Goal: Task Accomplishment & Management: Manage account settings

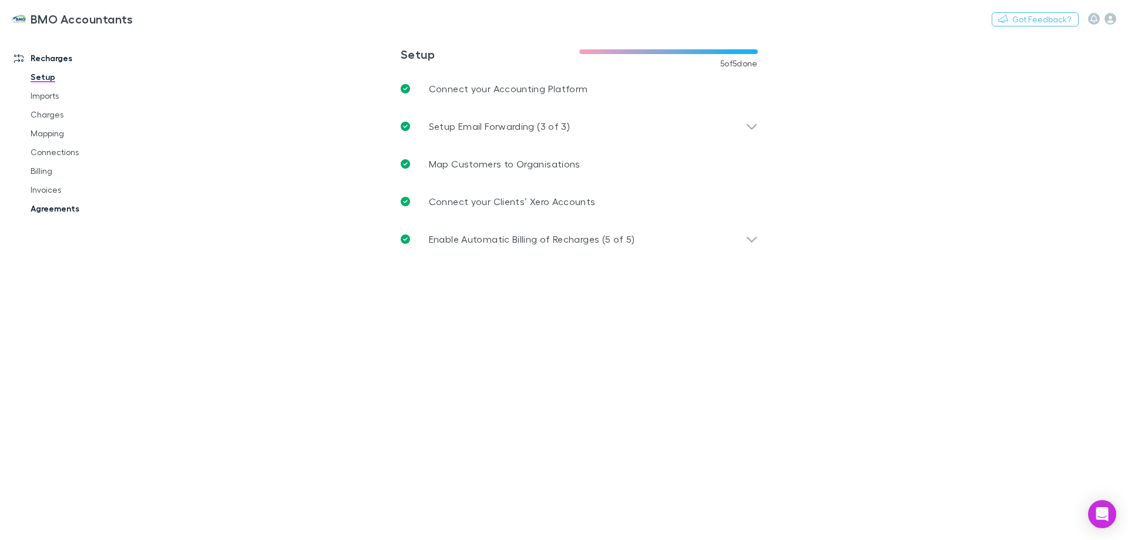
click at [58, 209] on link "Agreements" at bounding box center [89, 208] width 140 height 19
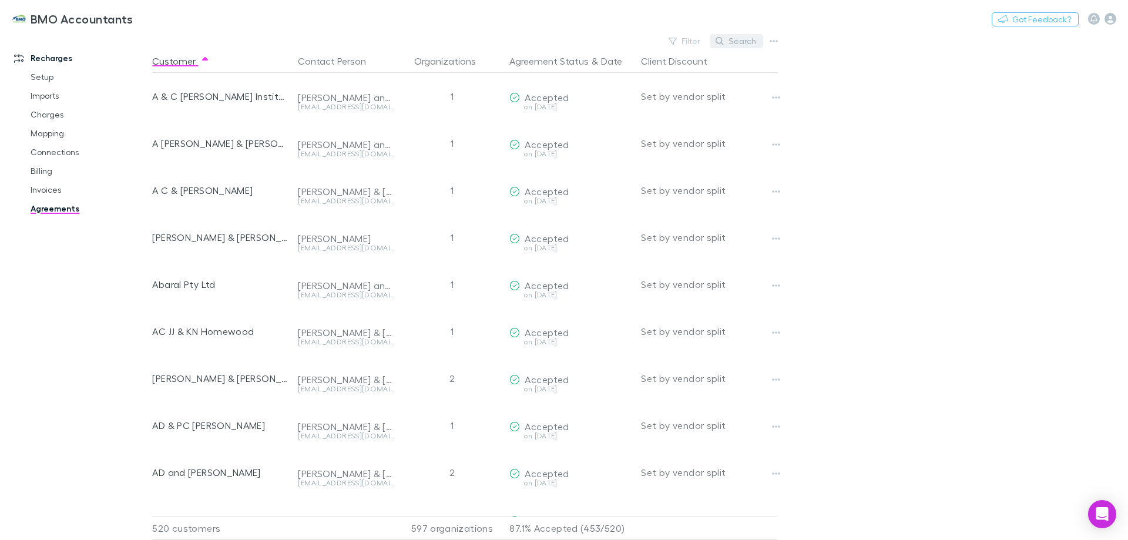
click at [739, 41] on button "Search" at bounding box center [736, 41] width 53 height 14
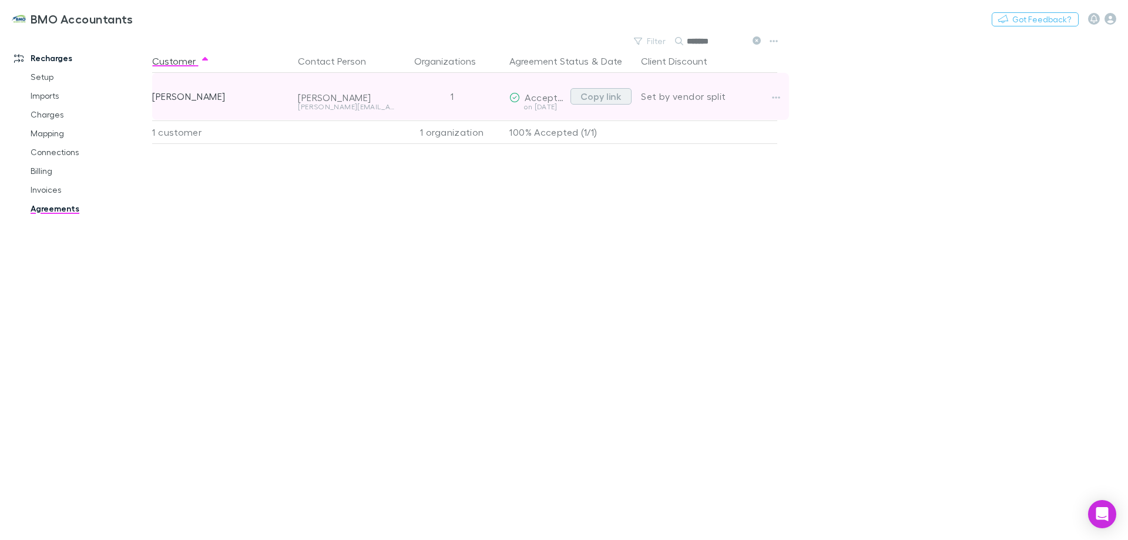
type input "*******"
click at [604, 98] on button "Copy link" at bounding box center [601, 96] width 61 height 16
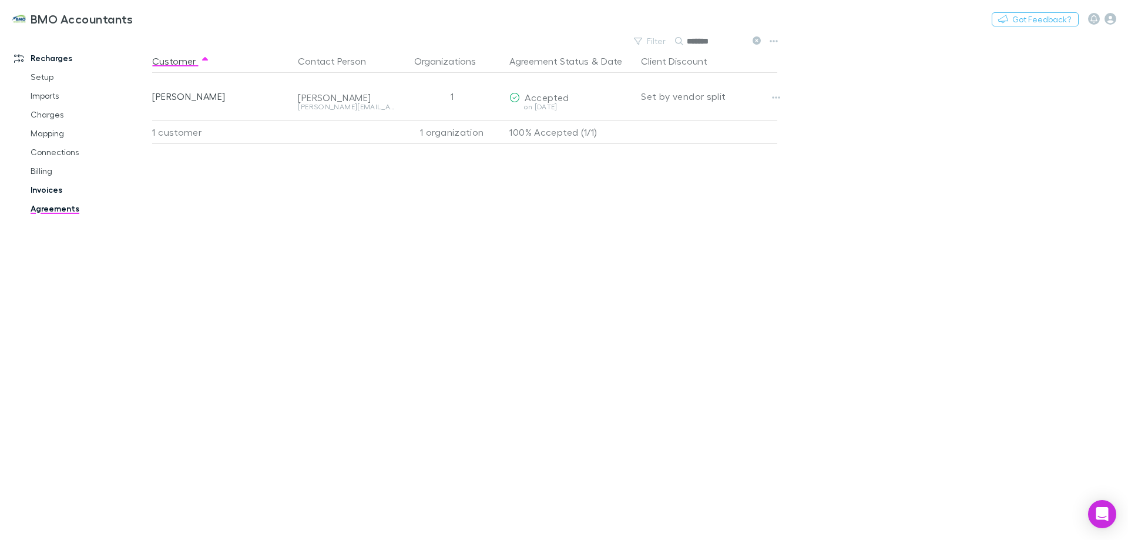
click at [45, 190] on link "Invoices" at bounding box center [89, 189] width 140 height 19
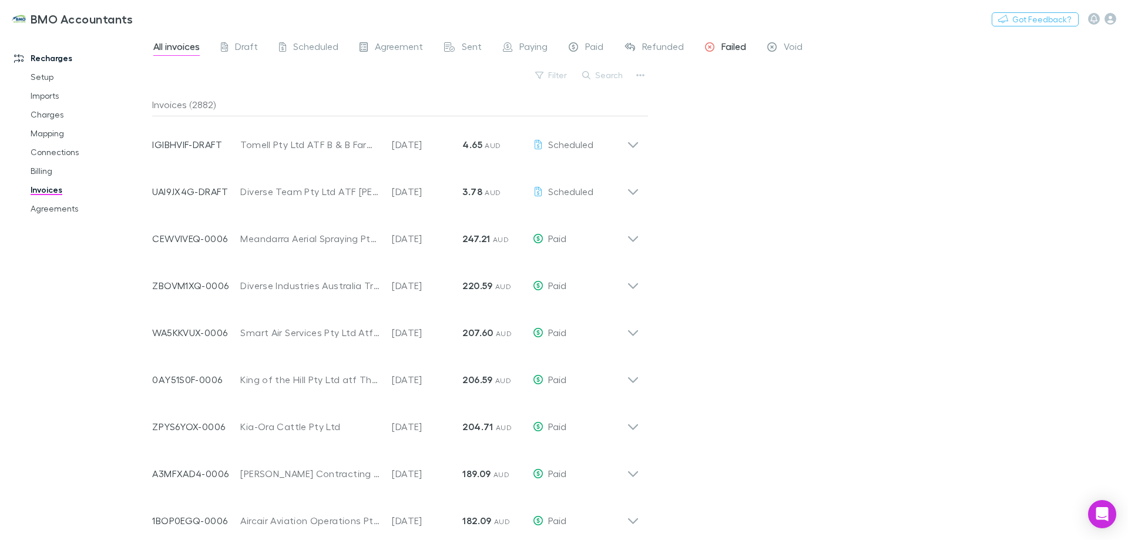
click at [728, 43] on span "Failed" at bounding box center [734, 48] width 25 height 15
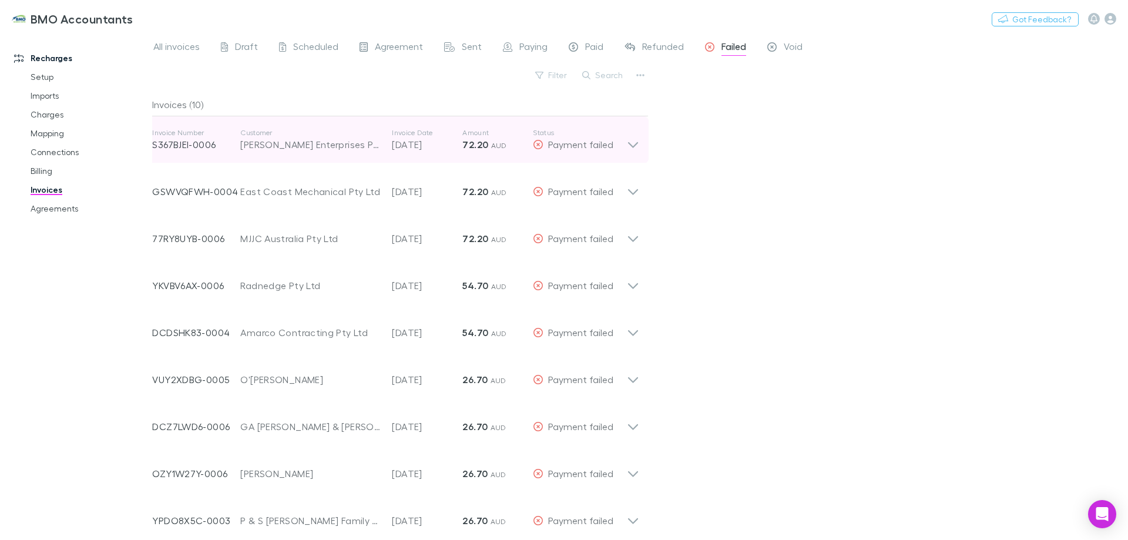
click at [632, 144] on icon at bounding box center [633, 140] width 12 height 24
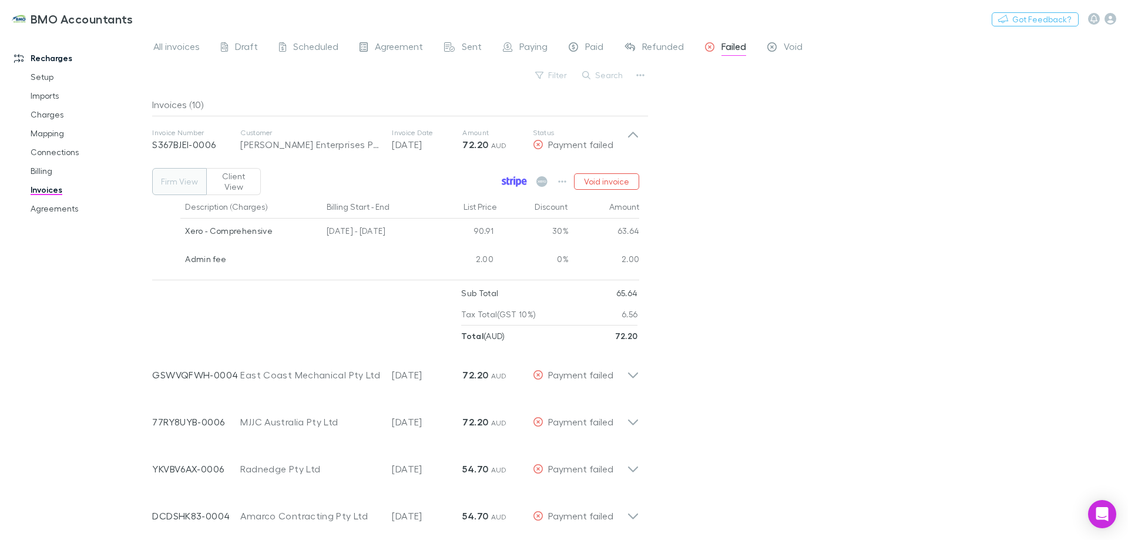
click at [511, 176] on icon at bounding box center [514, 181] width 25 height 11
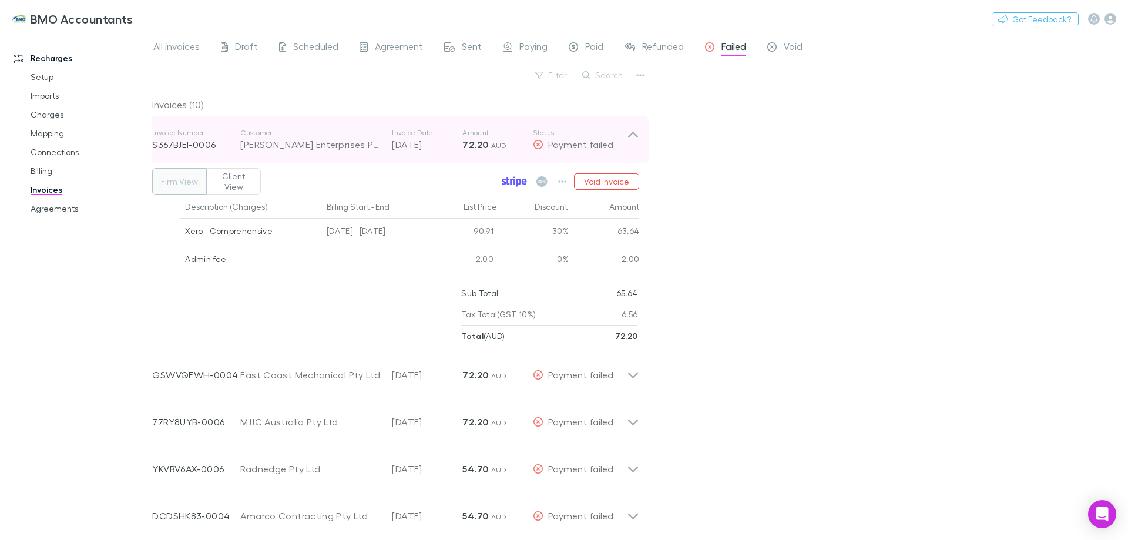
click at [632, 135] on icon at bounding box center [633, 140] width 12 height 24
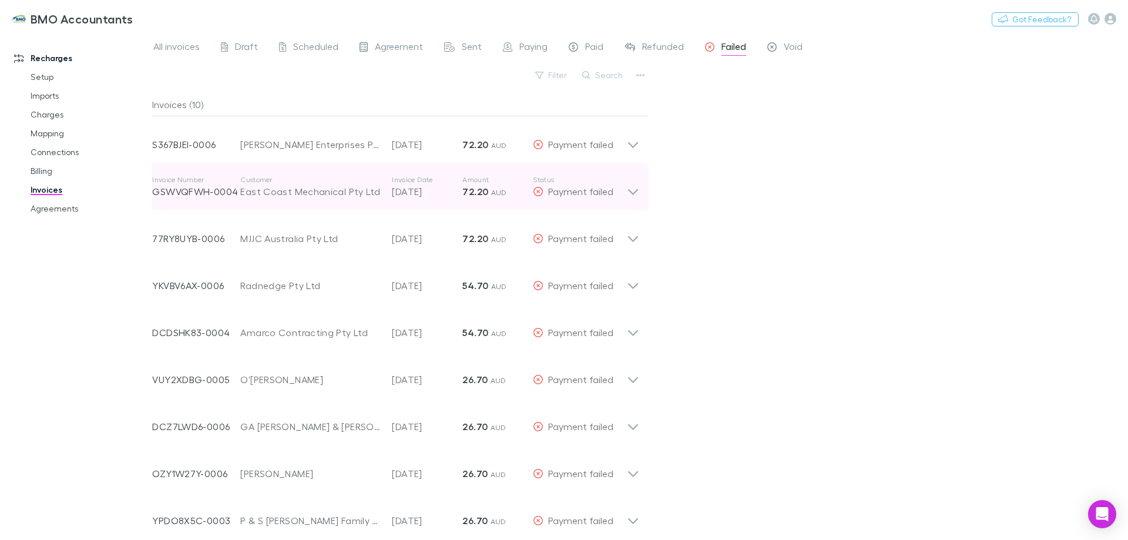
click at [634, 189] on icon at bounding box center [633, 187] width 12 height 24
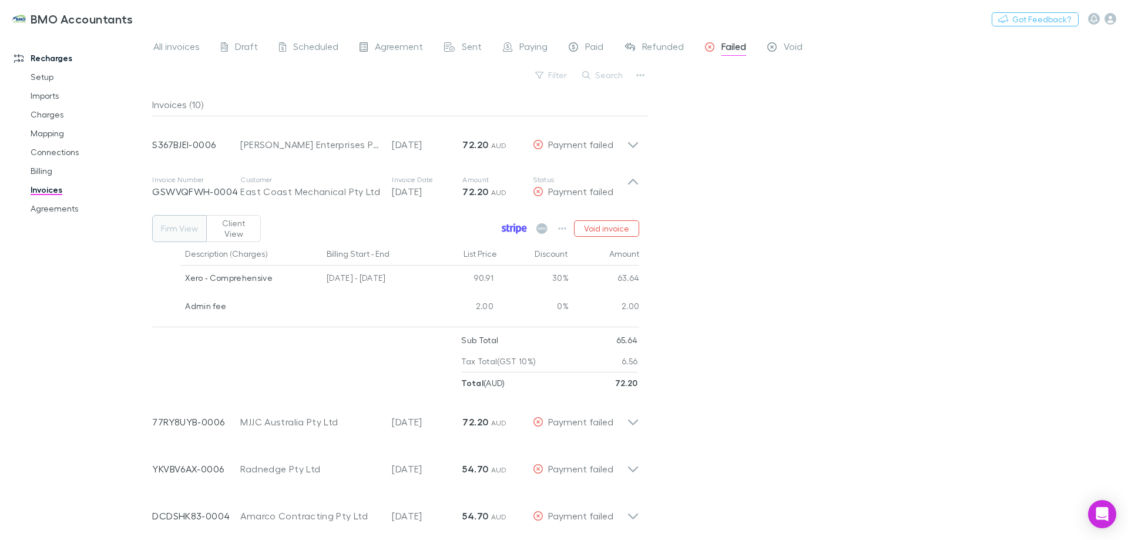
click at [508, 224] on icon at bounding box center [508, 228] width 3 height 8
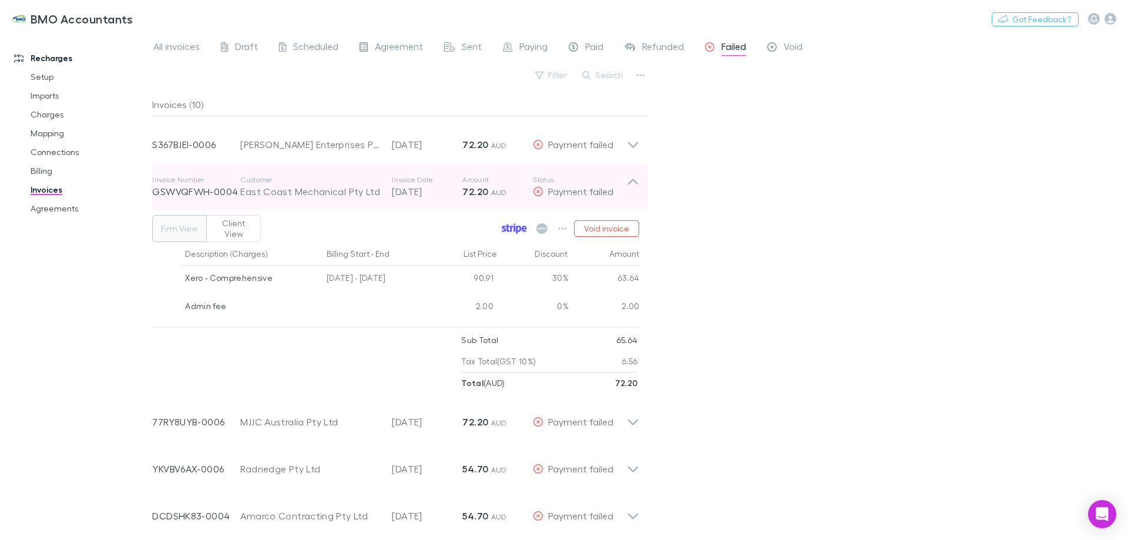
click at [636, 179] on icon at bounding box center [633, 187] width 12 height 24
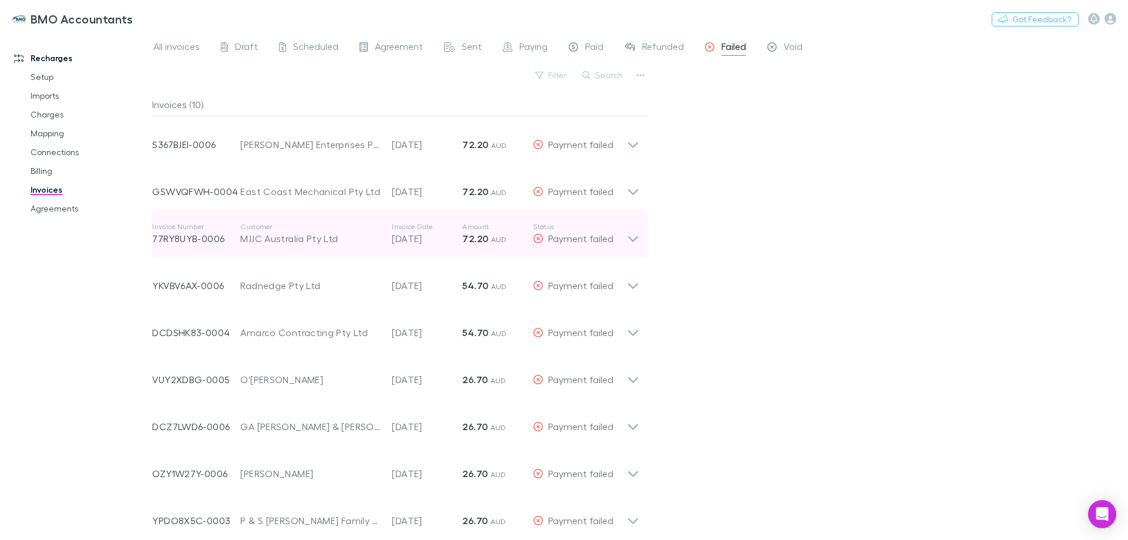
click at [632, 240] on icon at bounding box center [633, 239] width 10 height 6
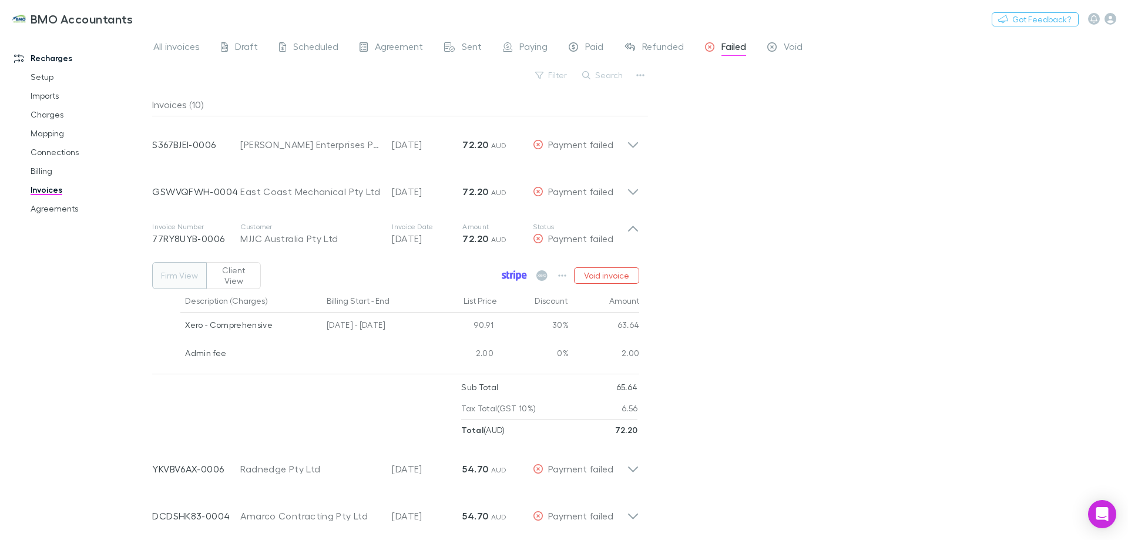
click at [515, 273] on icon at bounding box center [515, 276] width 2 height 6
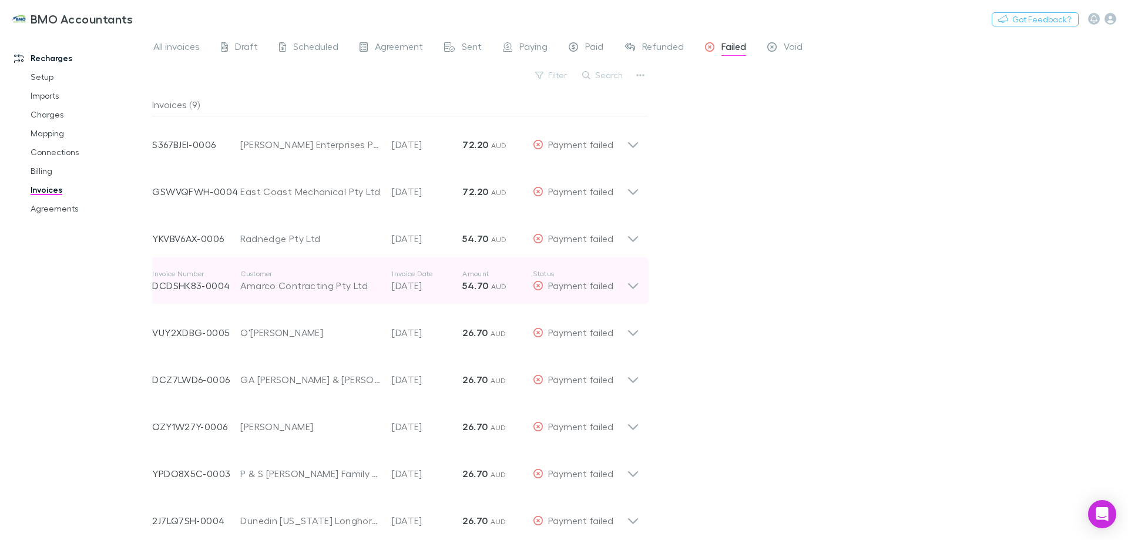
click at [635, 284] on icon at bounding box center [633, 281] width 12 height 24
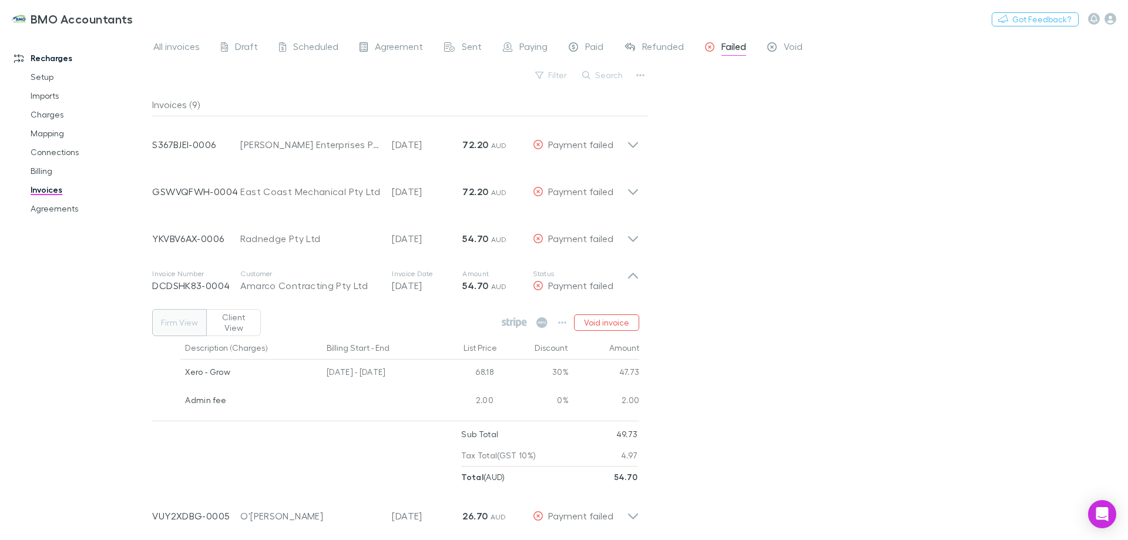
click at [515, 317] on icon at bounding box center [514, 322] width 25 height 11
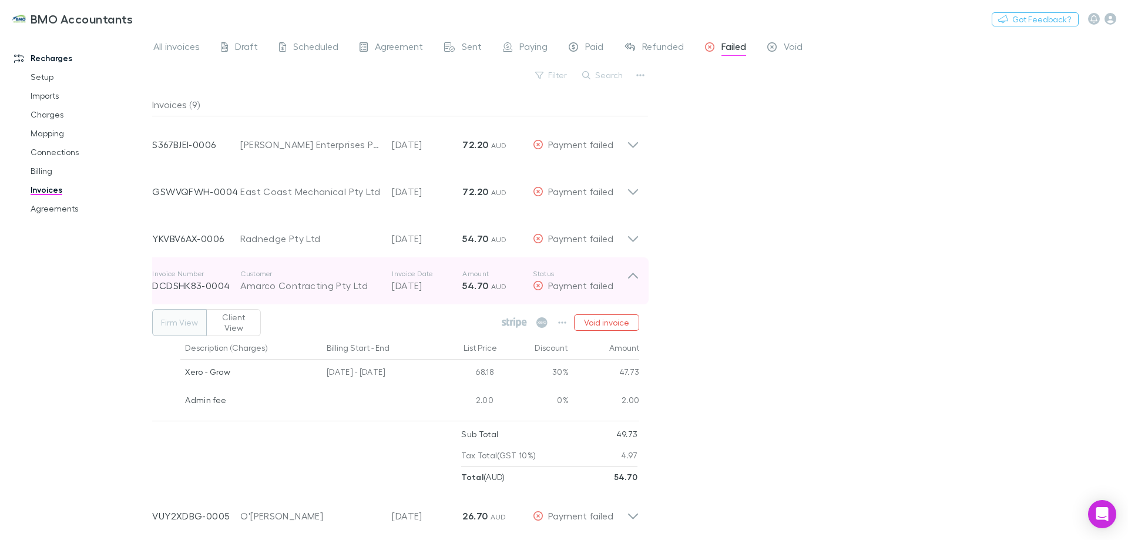
click at [632, 269] on icon at bounding box center [633, 281] width 12 height 24
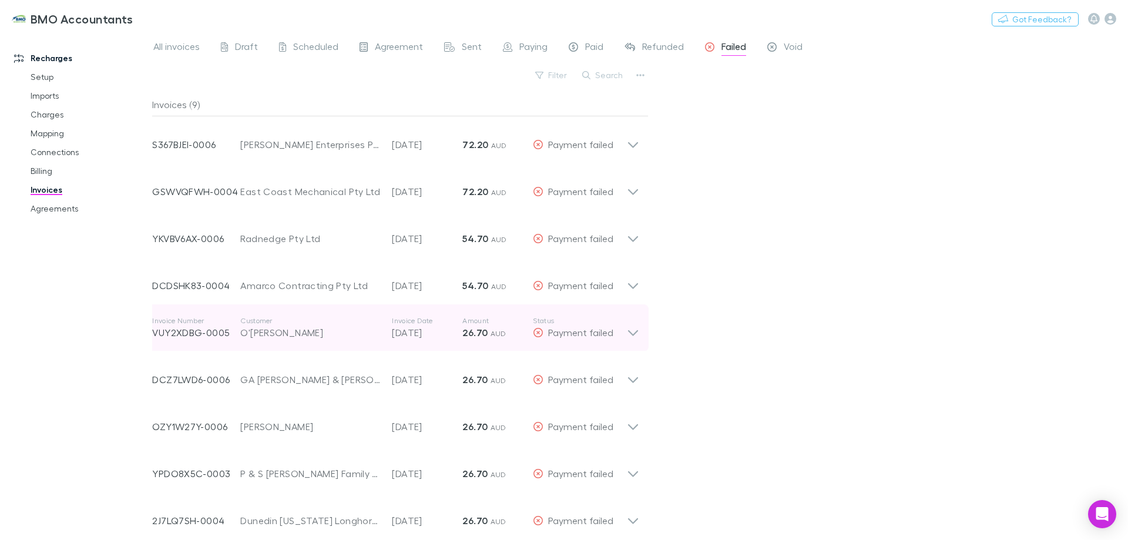
click at [634, 332] on icon at bounding box center [633, 328] width 12 height 24
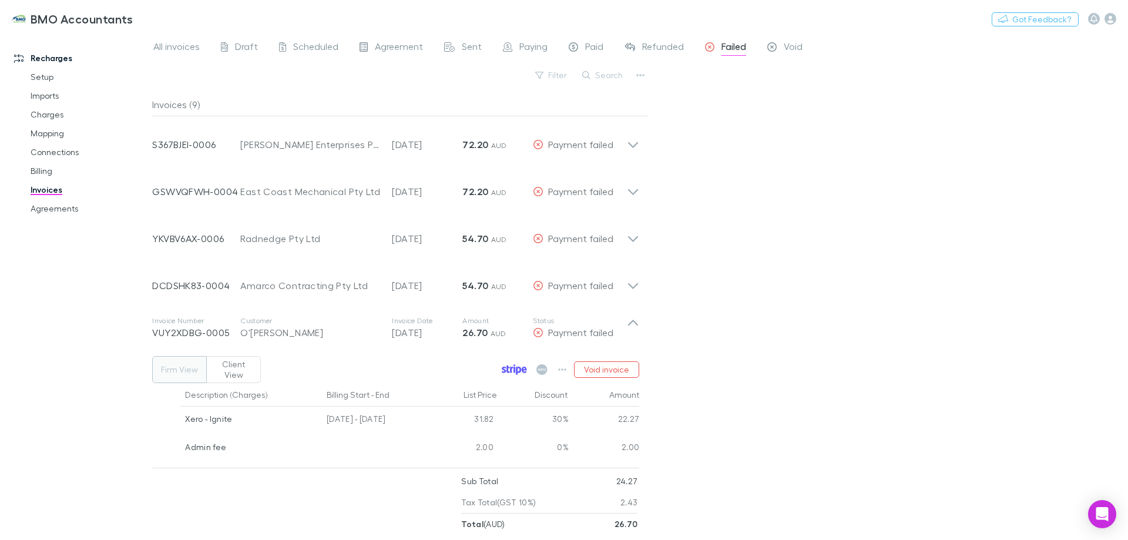
click at [511, 364] on icon at bounding box center [514, 369] width 25 height 11
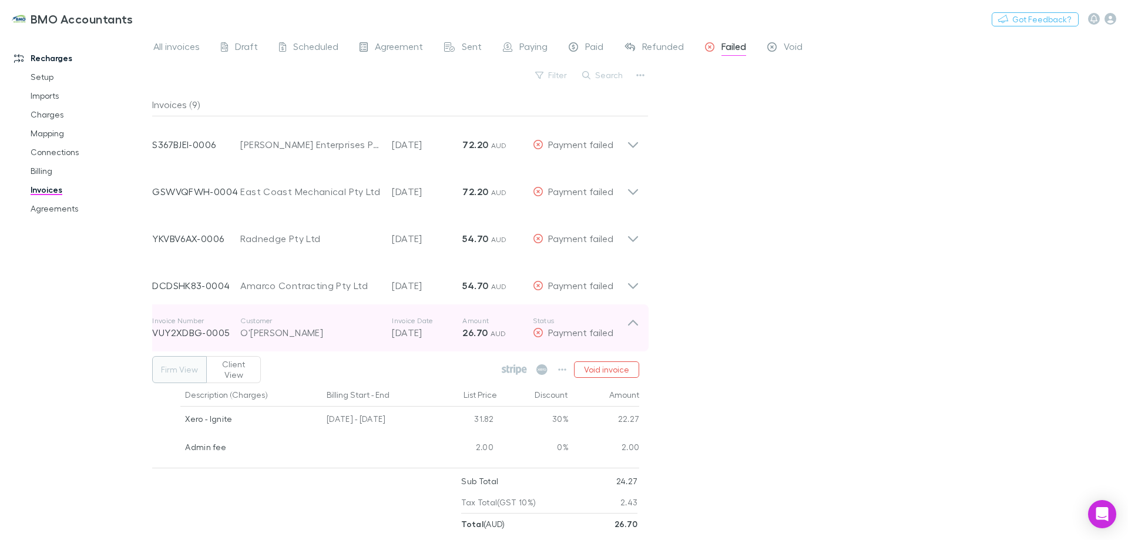
click at [634, 323] on icon at bounding box center [633, 328] width 12 height 24
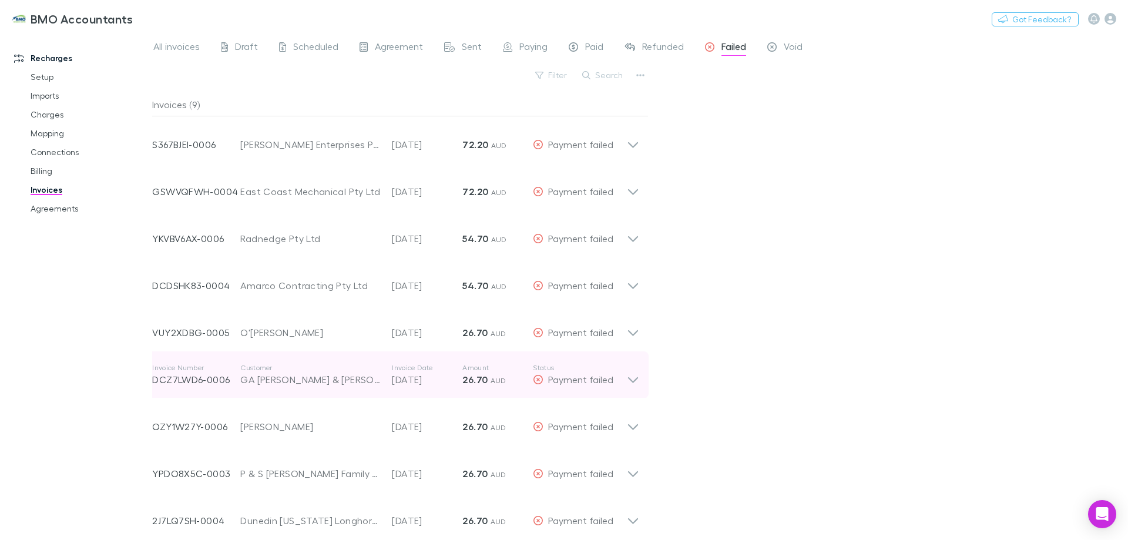
click at [635, 382] on icon at bounding box center [633, 380] width 10 height 6
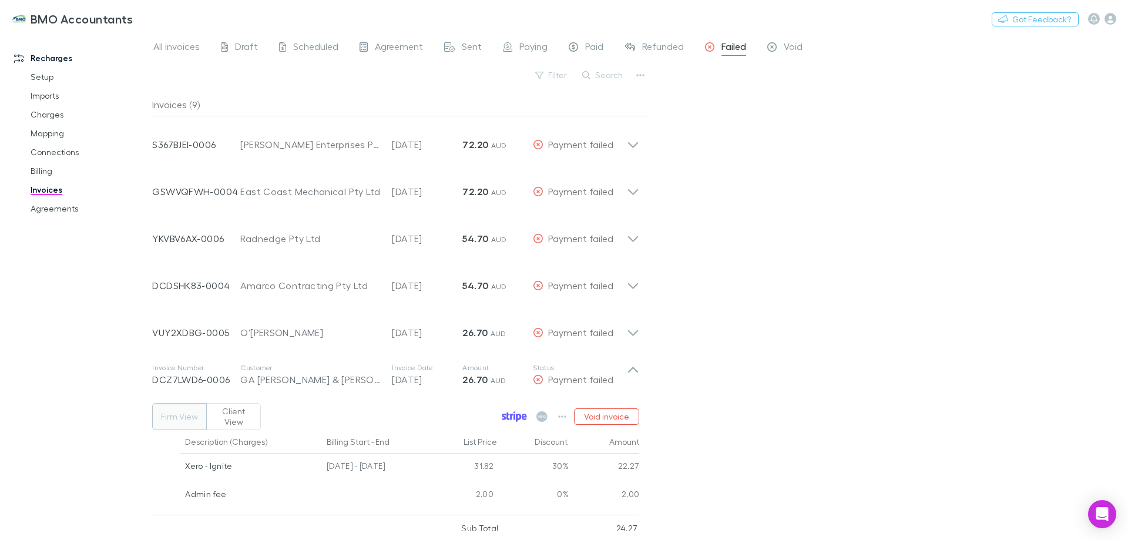
click at [511, 411] on icon at bounding box center [514, 416] width 25 height 11
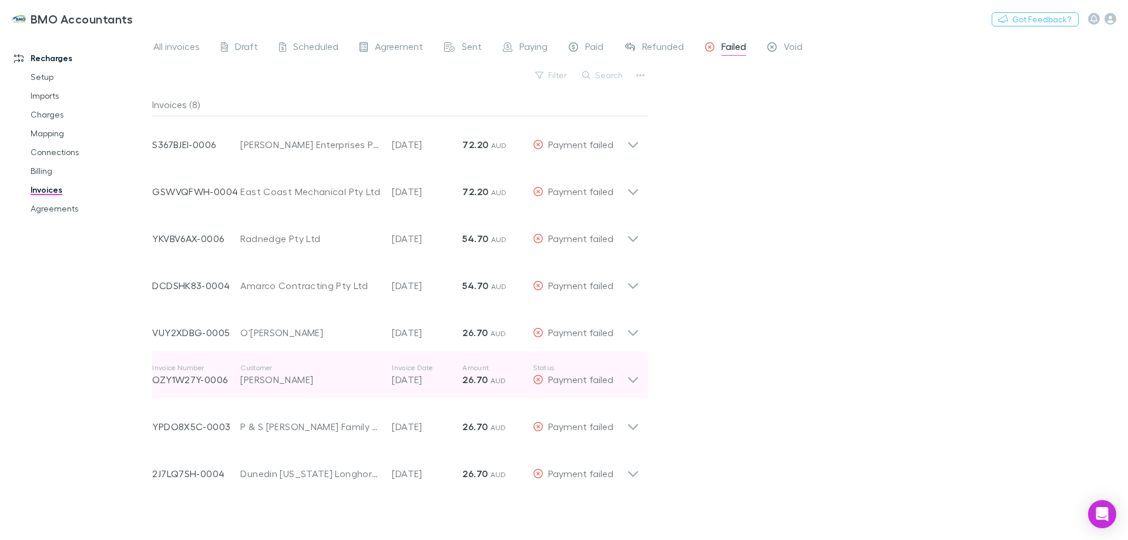
click at [635, 377] on icon at bounding box center [633, 375] width 12 height 24
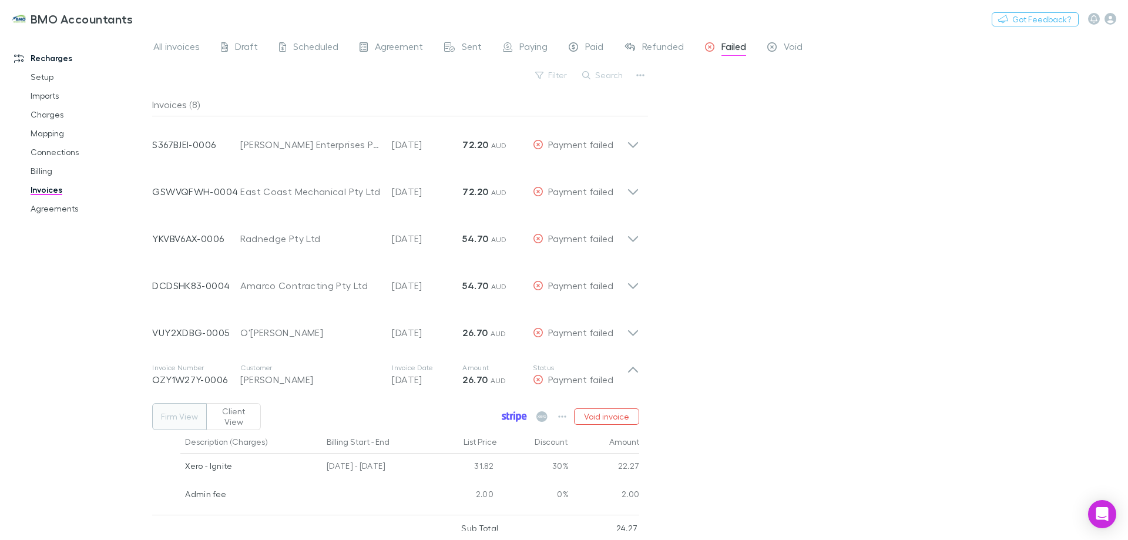
click at [517, 411] on icon at bounding box center [514, 416] width 25 height 11
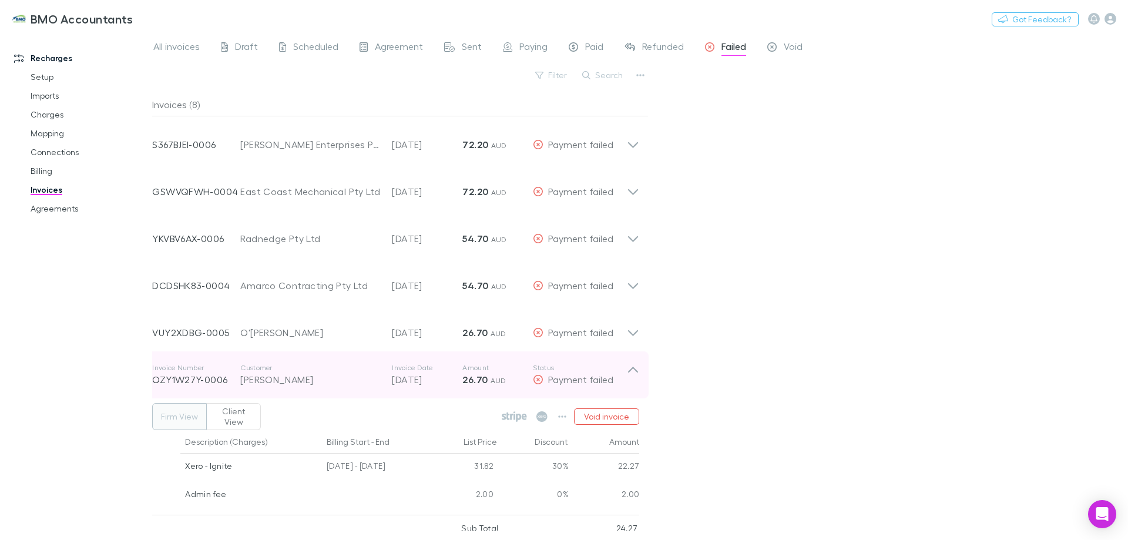
click at [632, 368] on icon at bounding box center [633, 370] width 10 height 6
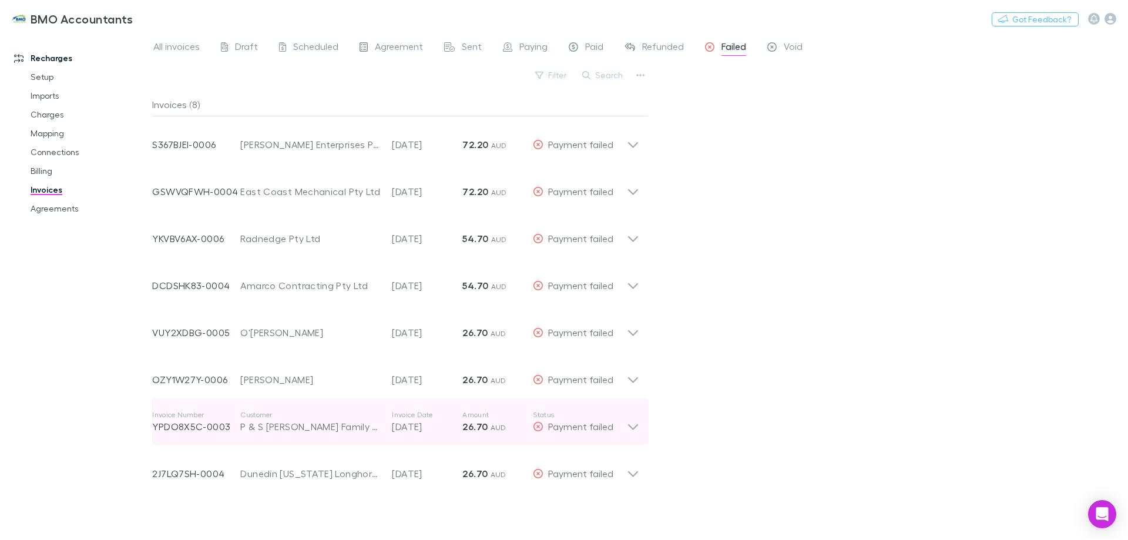
click at [631, 426] on icon at bounding box center [633, 427] width 10 height 6
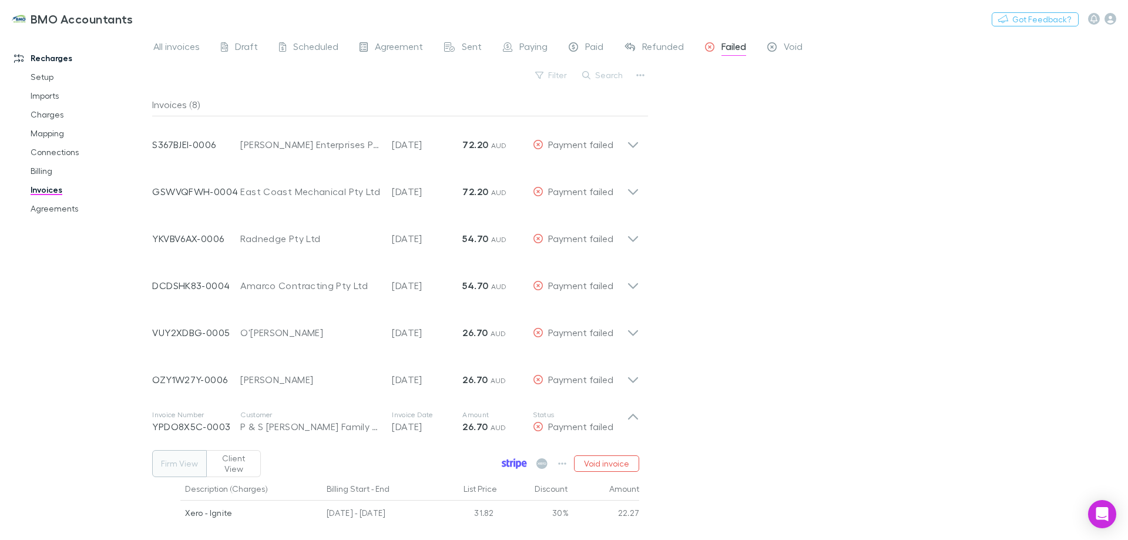
click at [519, 461] on icon at bounding box center [519, 465] width 5 height 8
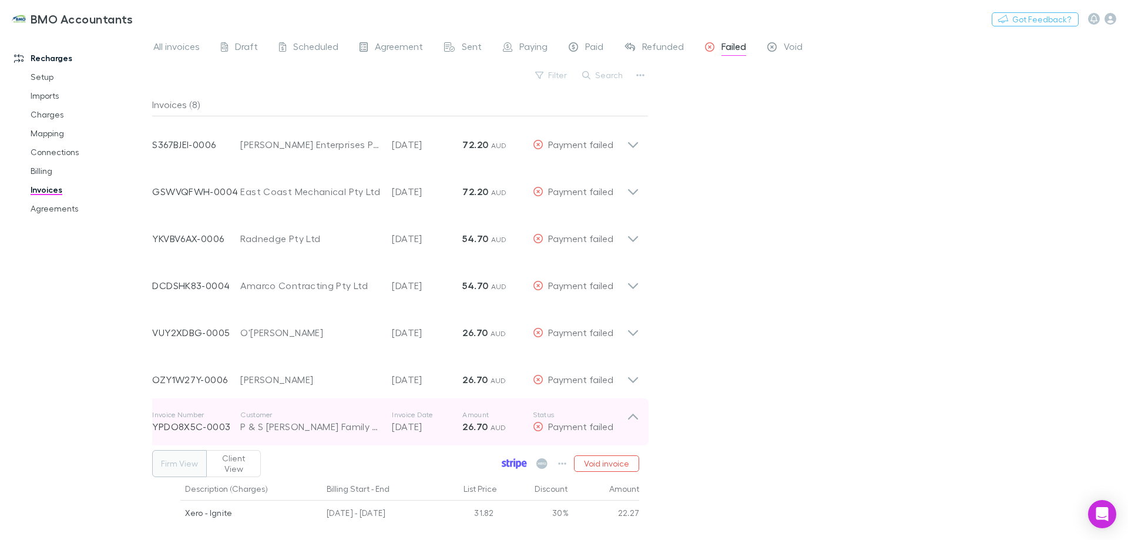
click at [634, 415] on icon at bounding box center [633, 417] width 10 height 6
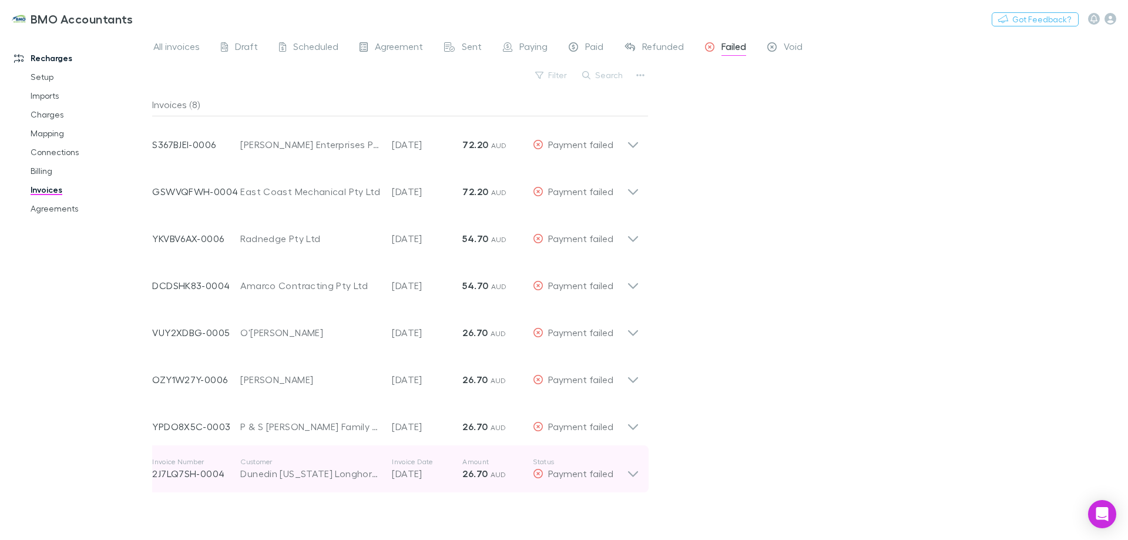
click at [634, 471] on icon at bounding box center [633, 469] width 12 height 24
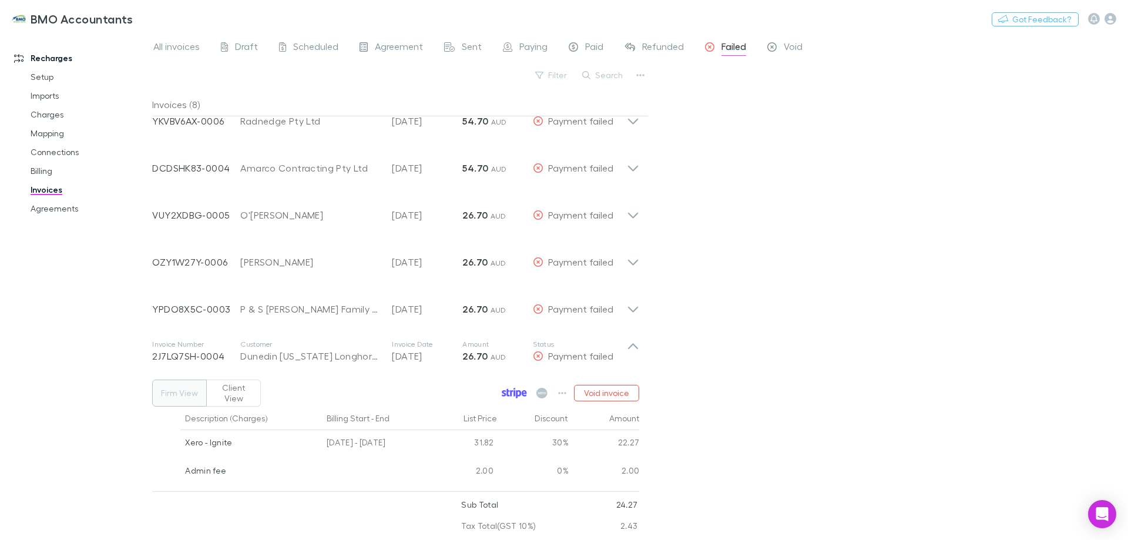
click at [514, 388] on icon at bounding box center [514, 393] width 25 height 11
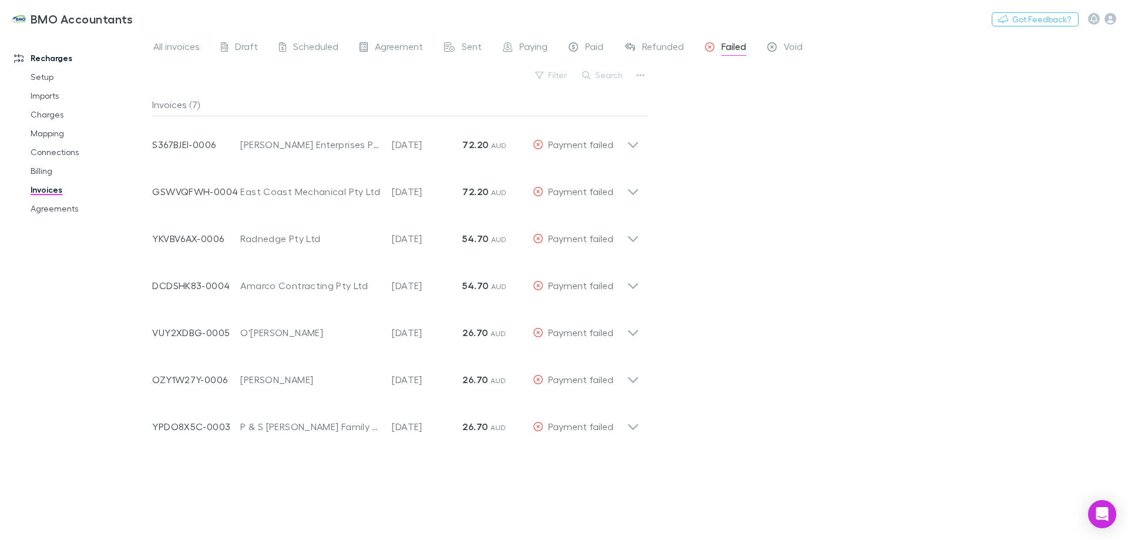
scroll to position [0, 0]
click at [61, 210] on link "Agreements" at bounding box center [89, 208] width 140 height 19
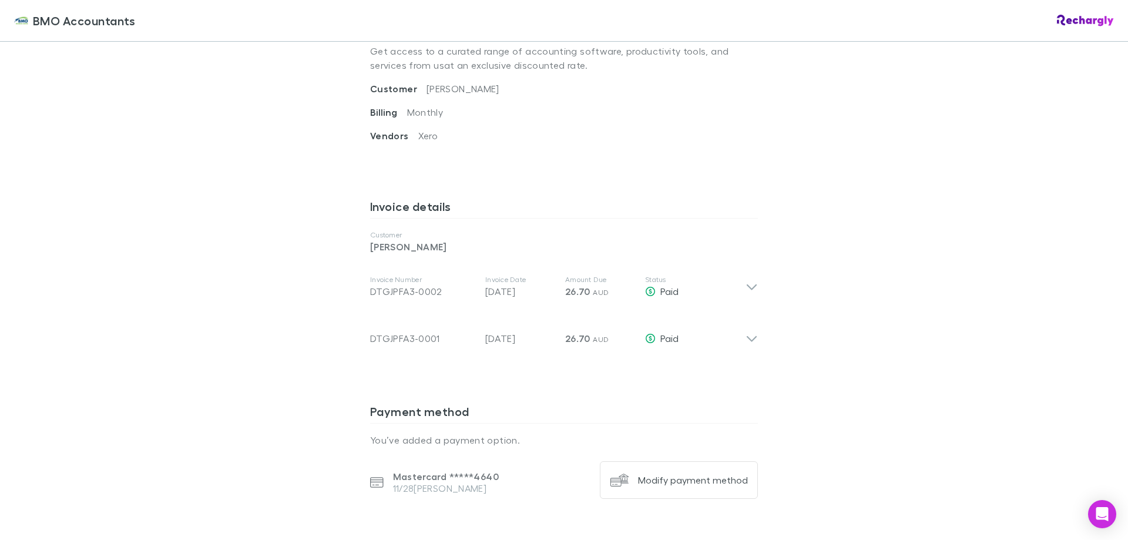
scroll to position [529, 0]
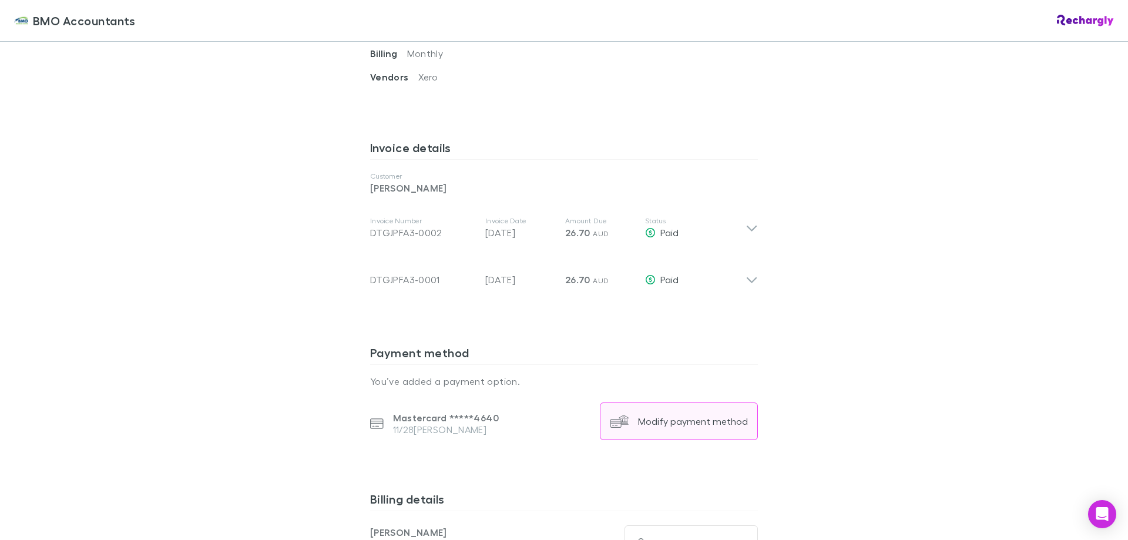
click at [684, 421] on div "Modify payment method" at bounding box center [693, 421] width 110 height 12
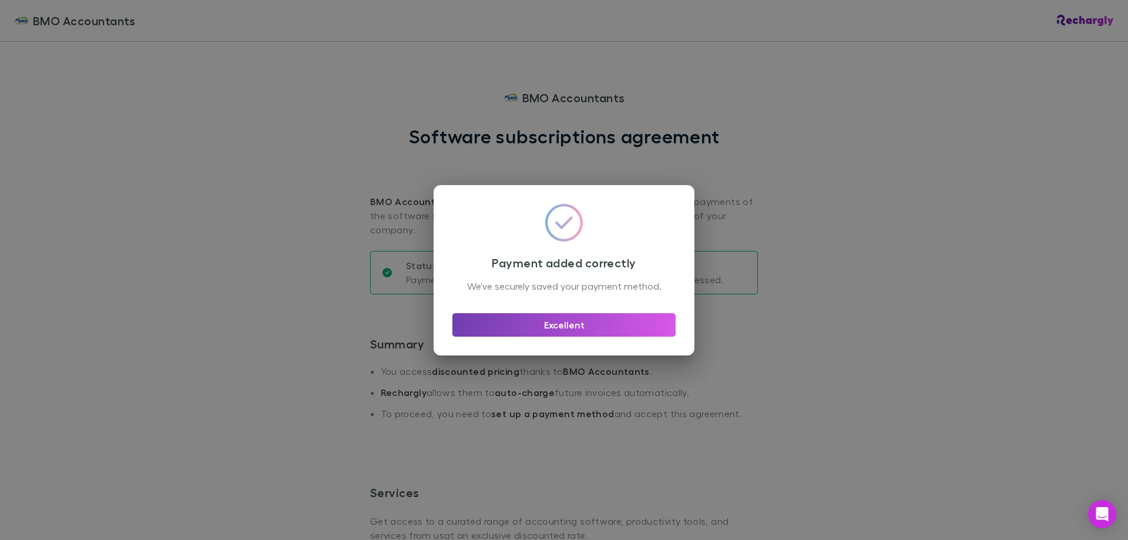
click at [549, 336] on button "Excellent" at bounding box center [564, 325] width 223 height 24
